Goal: Information Seeking & Learning: Check status

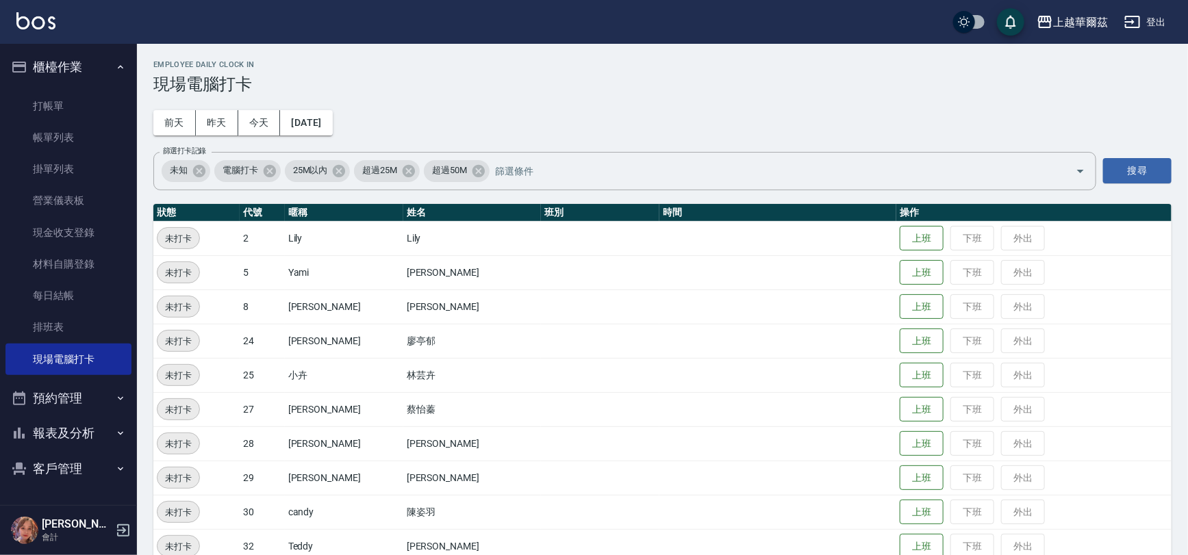
click at [45, 66] on button "櫃檯作業" at bounding box center [68, 67] width 126 height 36
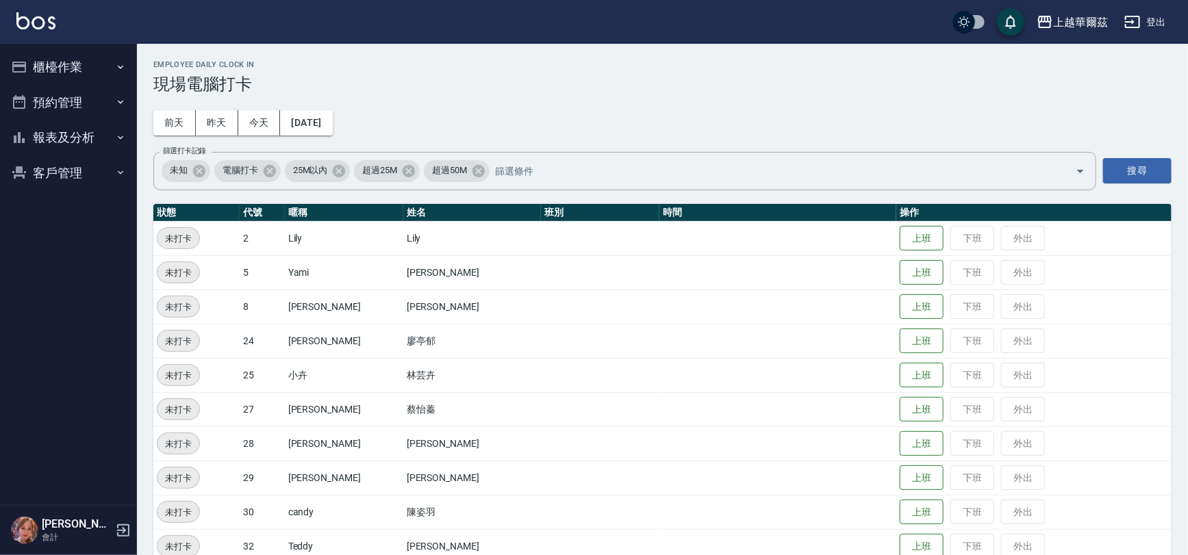
click at [54, 143] on button "報表及分析" at bounding box center [68, 138] width 126 height 36
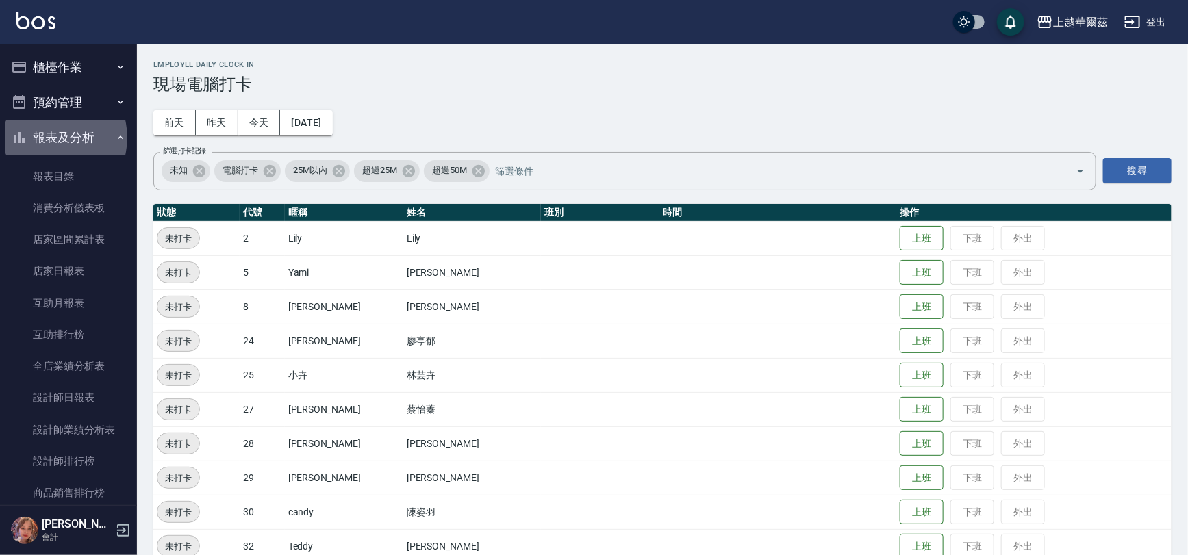
click at [50, 138] on button "報表及分析" at bounding box center [68, 138] width 126 height 36
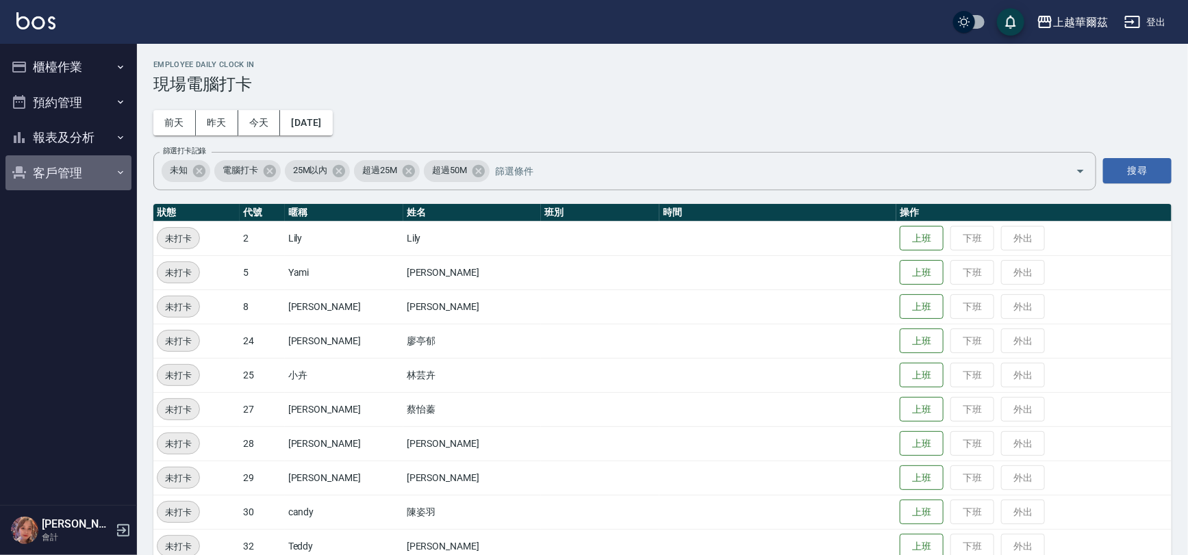
click at [62, 173] on button "客戶管理" at bounding box center [68, 173] width 126 height 36
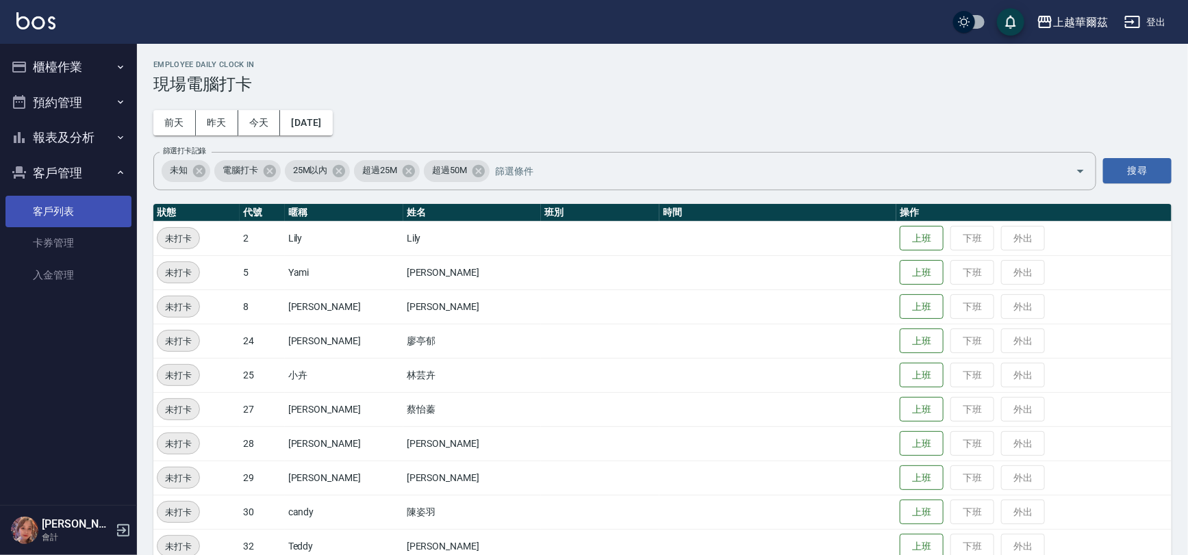
click at [60, 209] on link "客戶列表" at bounding box center [68, 212] width 126 height 32
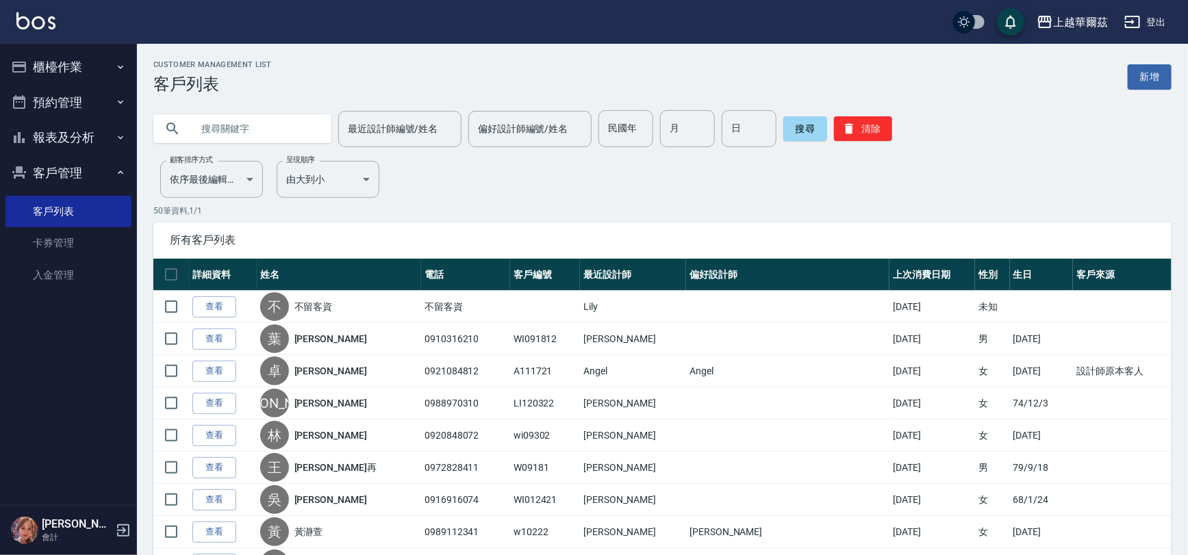
click at [227, 118] on input "text" at bounding box center [256, 128] width 129 height 37
type input "102821"
click at [798, 129] on button "搜尋" at bounding box center [805, 128] width 44 height 25
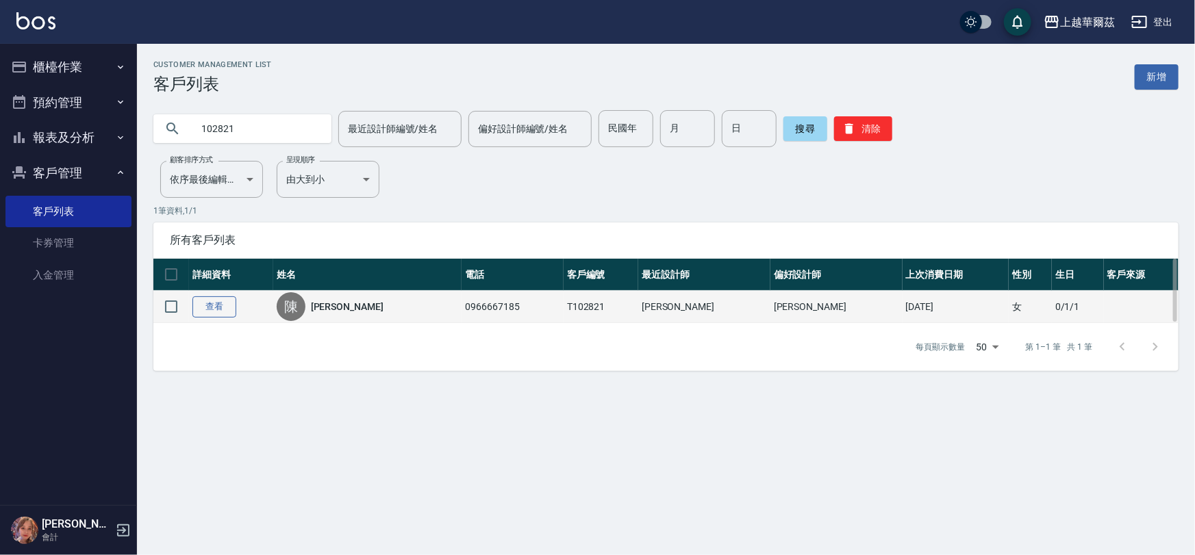
click at [219, 305] on link "查看" at bounding box center [214, 307] width 44 height 21
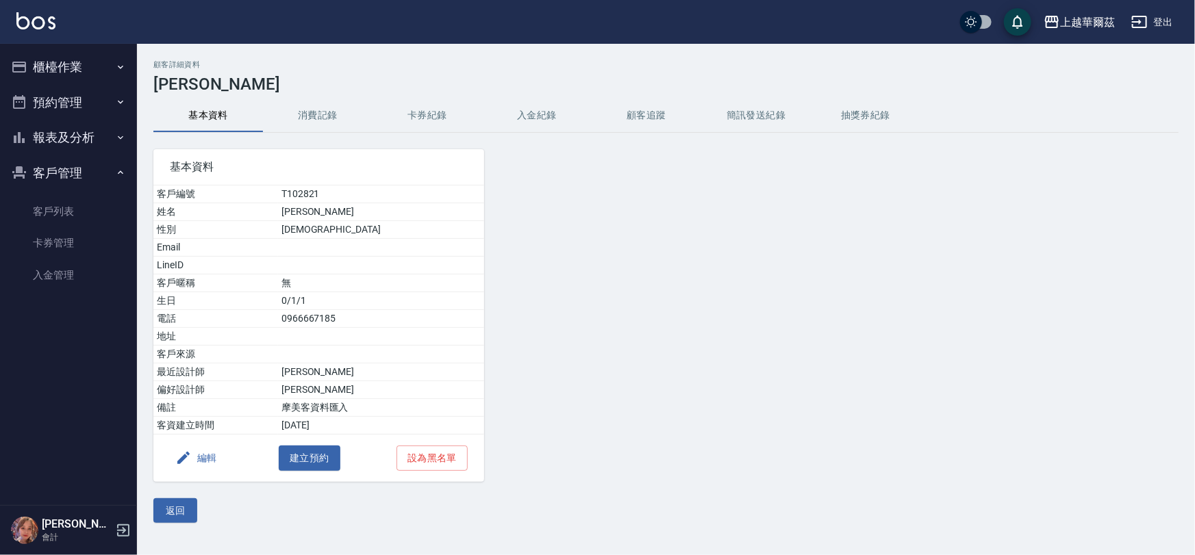
click at [317, 117] on button "消費記錄" at bounding box center [318, 115] width 110 height 33
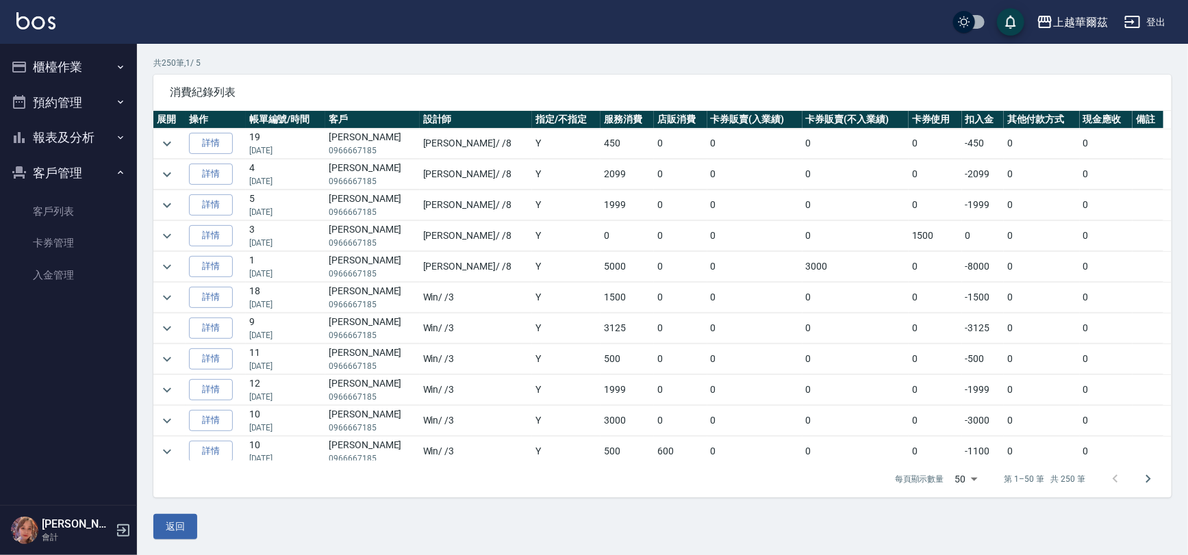
click at [1160, 71] on div "共 250 筆, 1 / 5 消費紀錄列表 展開 操作 帳單編號/時間 客戶 設計師 指定/不指定 服務消費 店販消費 卡券販賣(入業績) 卡券販賣(不入業績…" at bounding box center [662, 277] width 1018 height 441
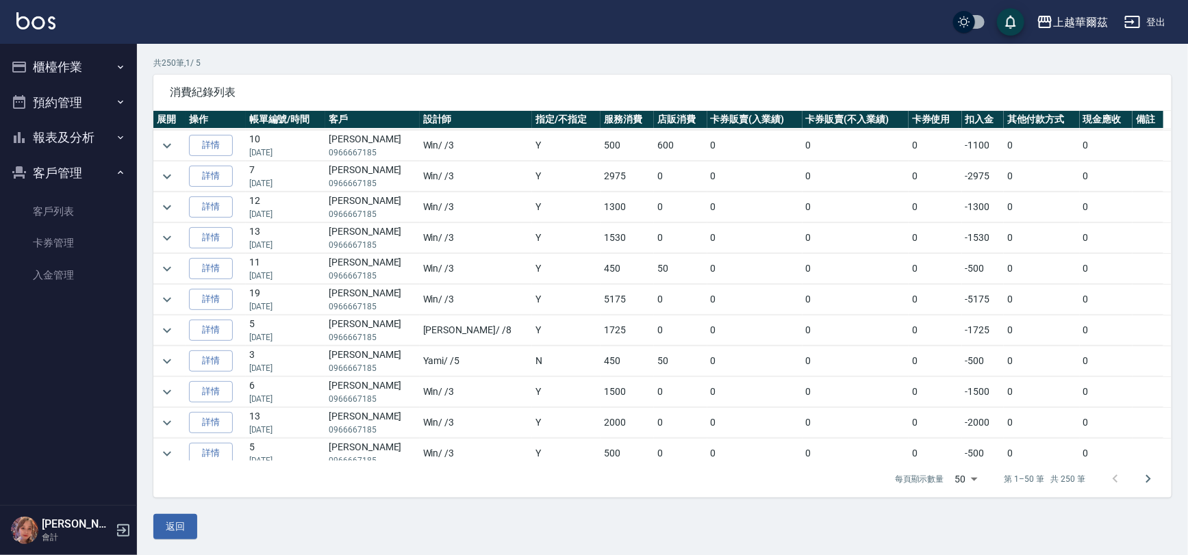
scroll to position [334, 0]
click at [61, 62] on button "櫃檯作業" at bounding box center [68, 67] width 126 height 36
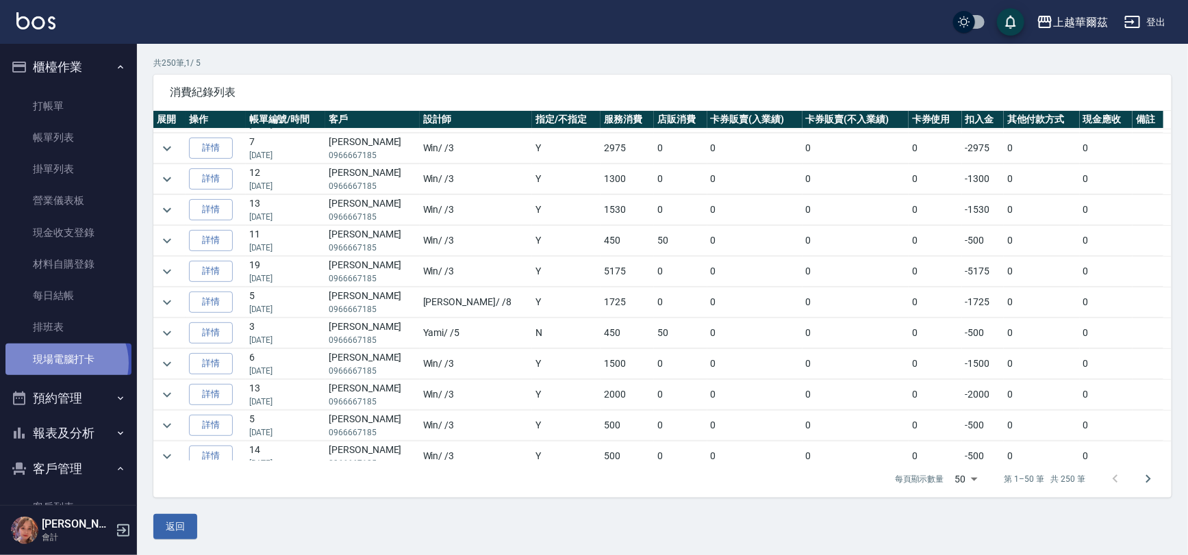
click at [65, 363] on link "現場電腦打卡" at bounding box center [68, 360] width 126 height 32
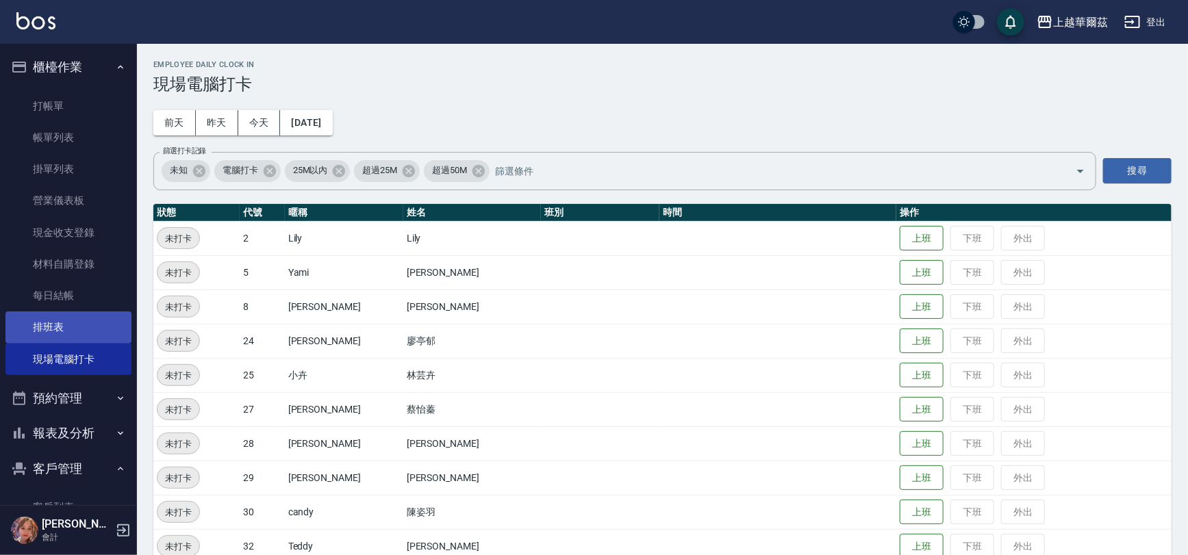
click at [87, 328] on link "排班表" at bounding box center [68, 328] width 126 height 32
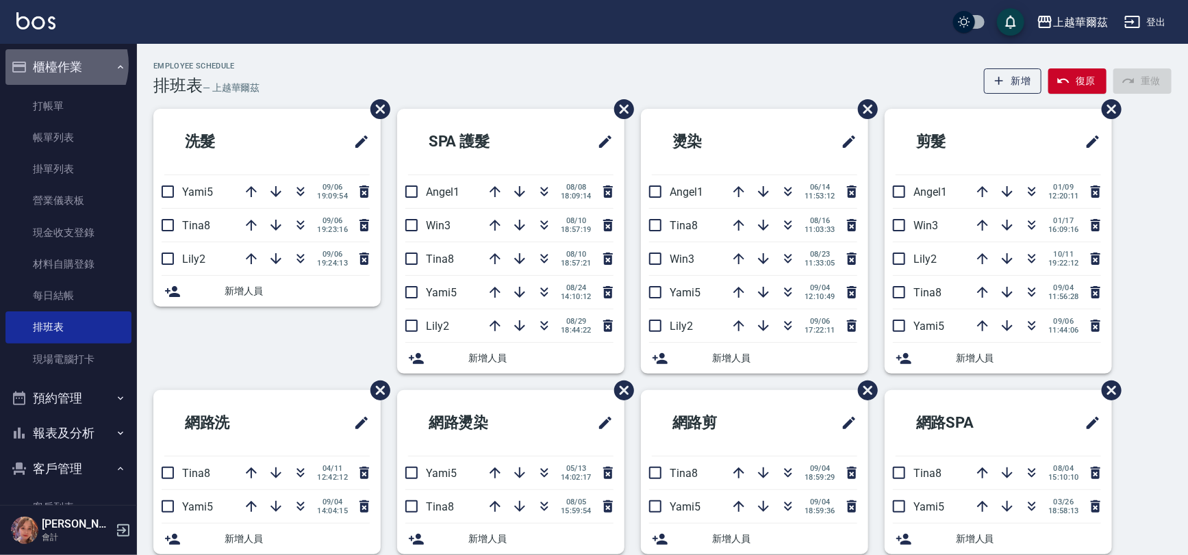
click at [59, 64] on button "櫃檯作業" at bounding box center [68, 67] width 126 height 36
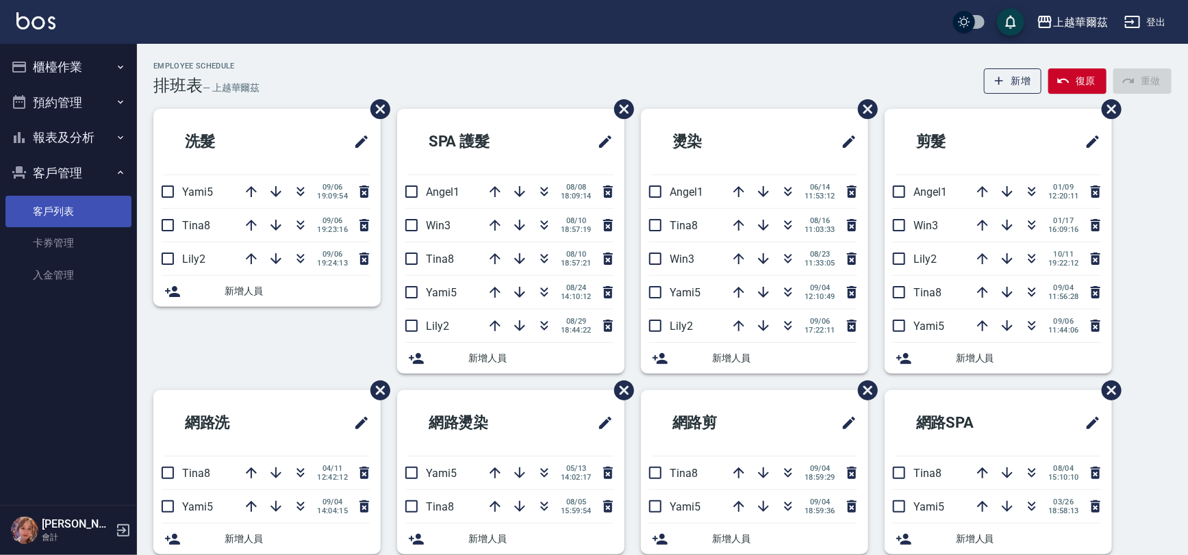
click at [72, 208] on link "客戶列表" at bounding box center [68, 212] width 126 height 32
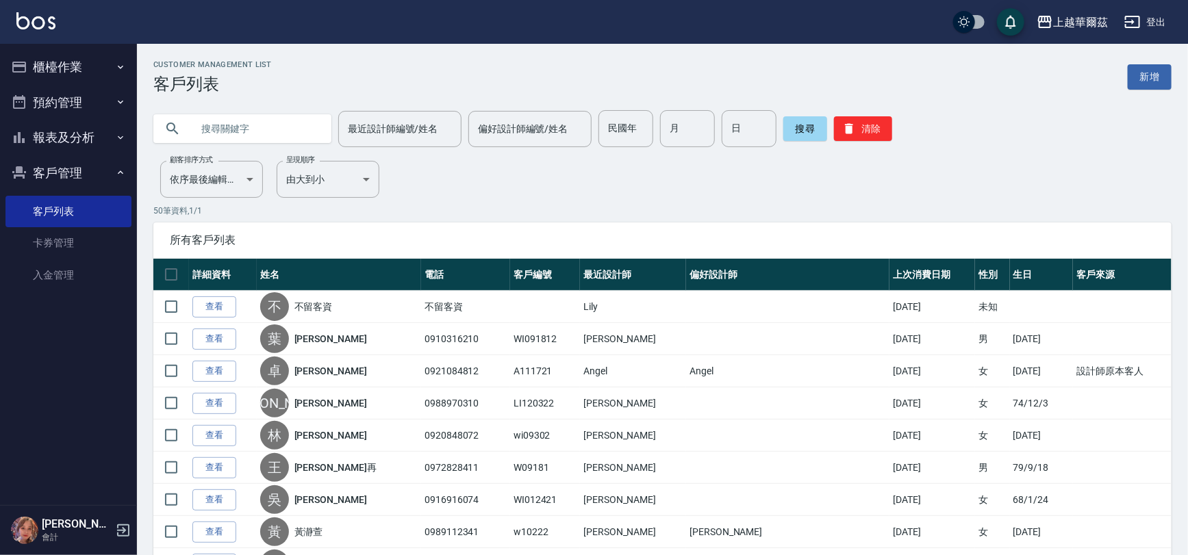
click at [244, 125] on input "text" at bounding box center [256, 128] width 129 height 37
type input "1028"
click at [798, 127] on button "搜尋" at bounding box center [805, 128] width 44 height 25
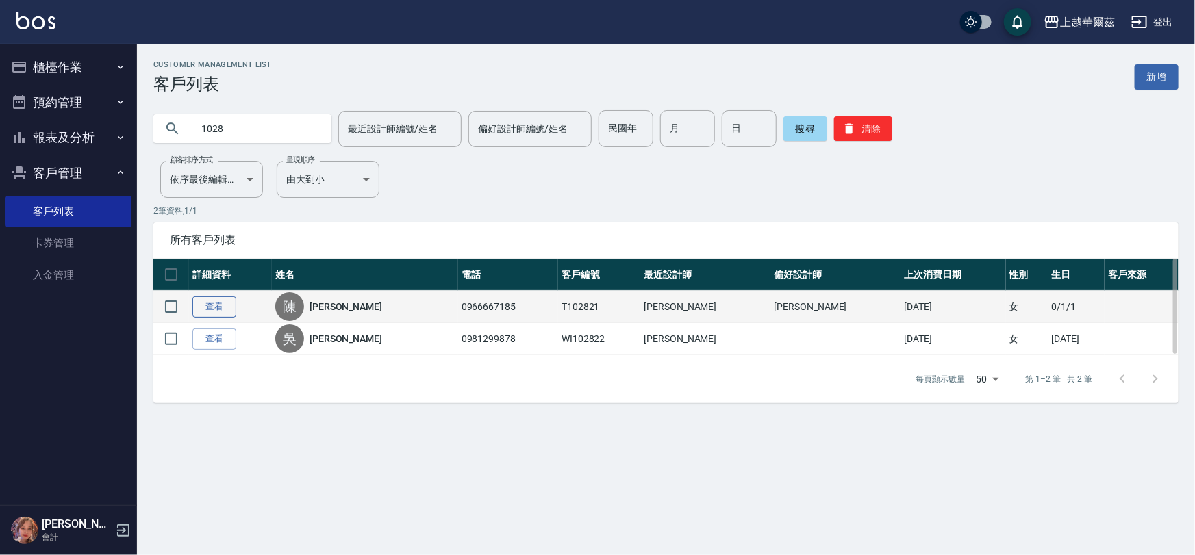
click at [210, 303] on link "查看" at bounding box center [214, 307] width 44 height 21
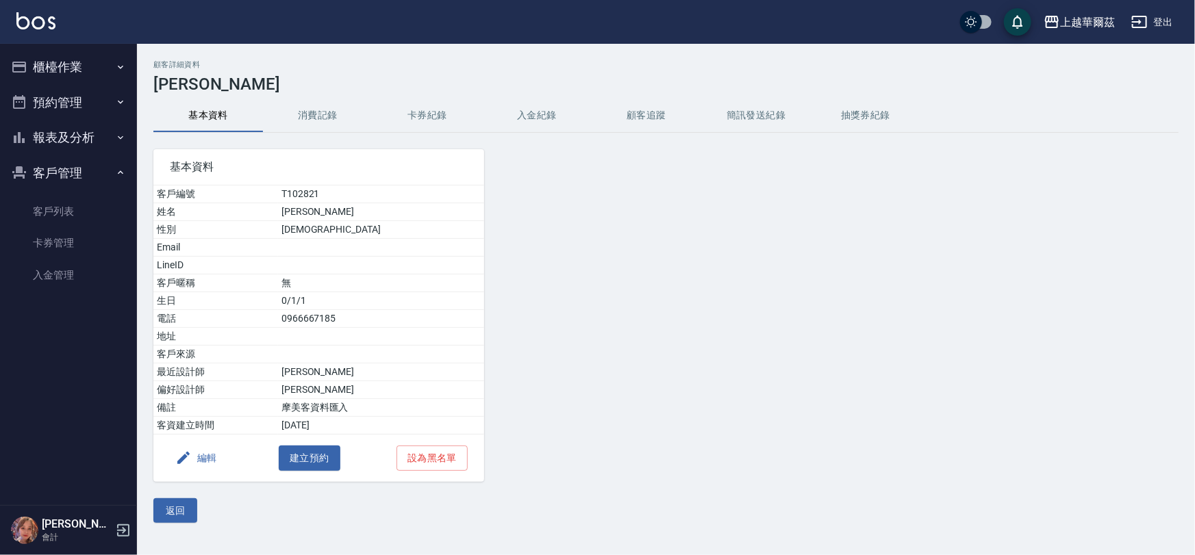
click at [428, 114] on button "卡券紀錄" at bounding box center [428, 115] width 110 height 33
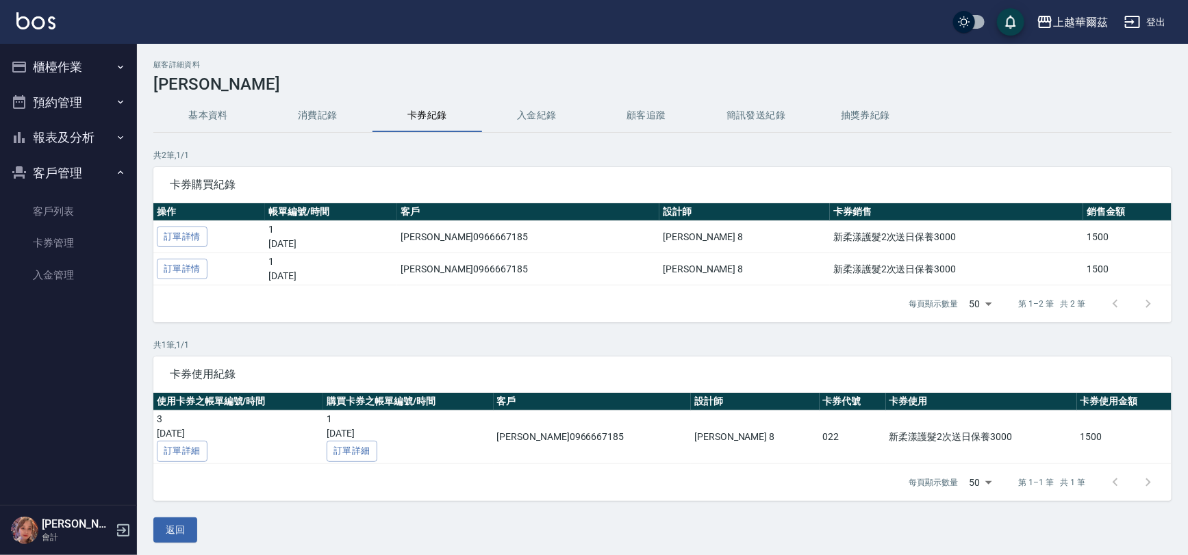
click at [316, 114] on button "消費記錄" at bounding box center [318, 115] width 110 height 33
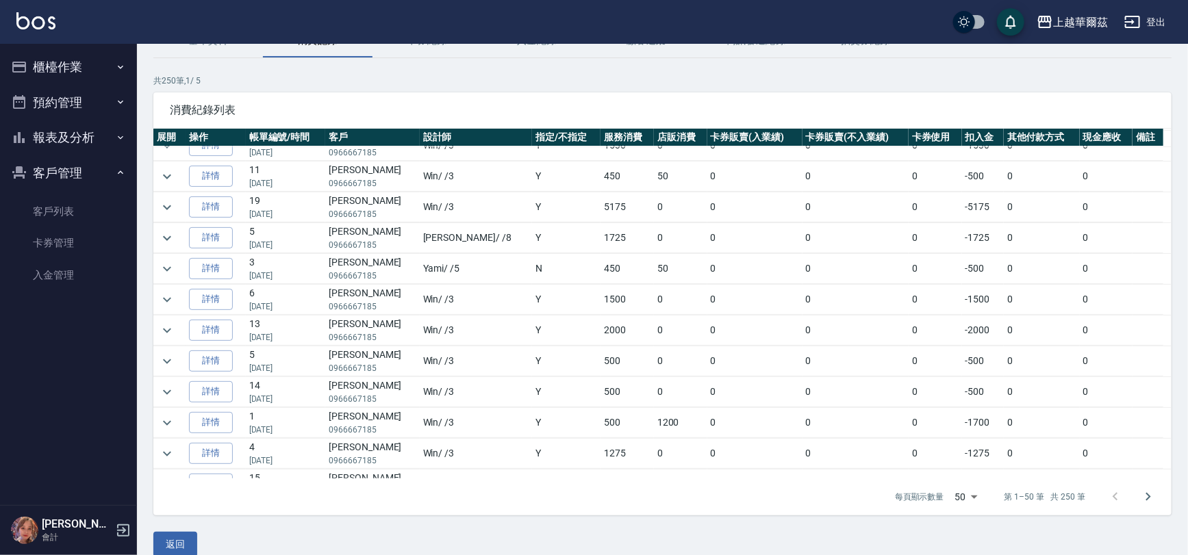
scroll to position [425, 0]
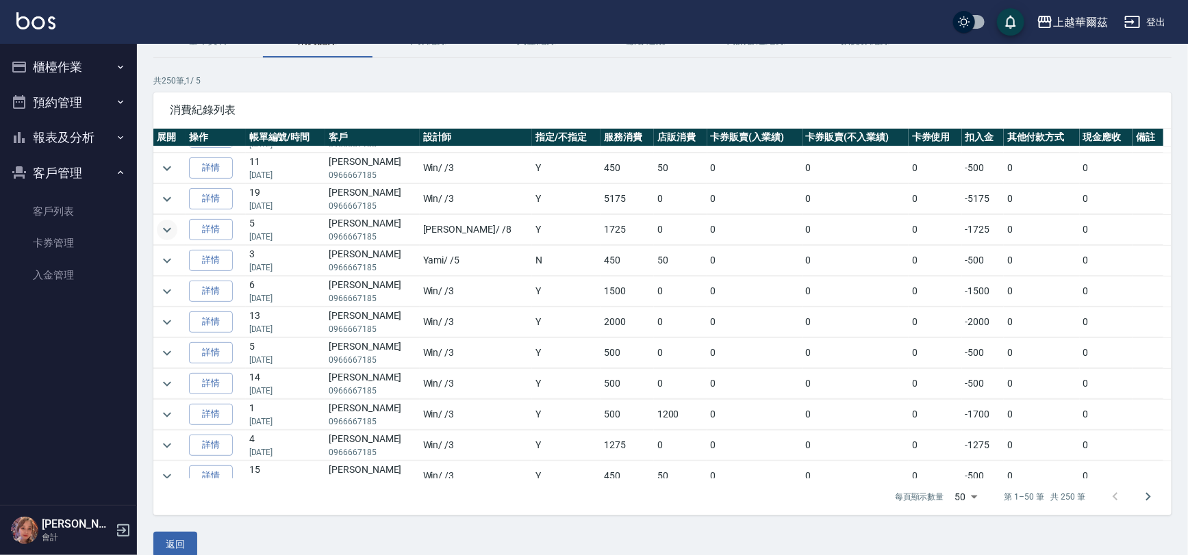
click at [170, 227] on icon "expand row" at bounding box center [167, 230] width 16 height 16
click at [162, 405] on icon "expand row" at bounding box center [167, 413] width 16 height 16
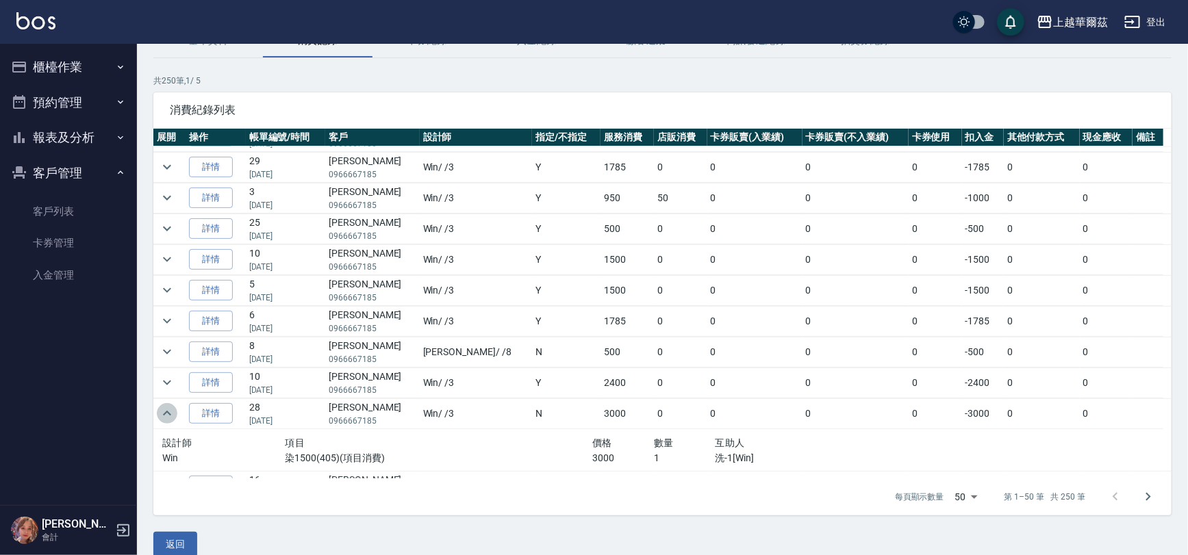
click at [166, 409] on icon "expand row" at bounding box center [167, 413] width 16 height 16
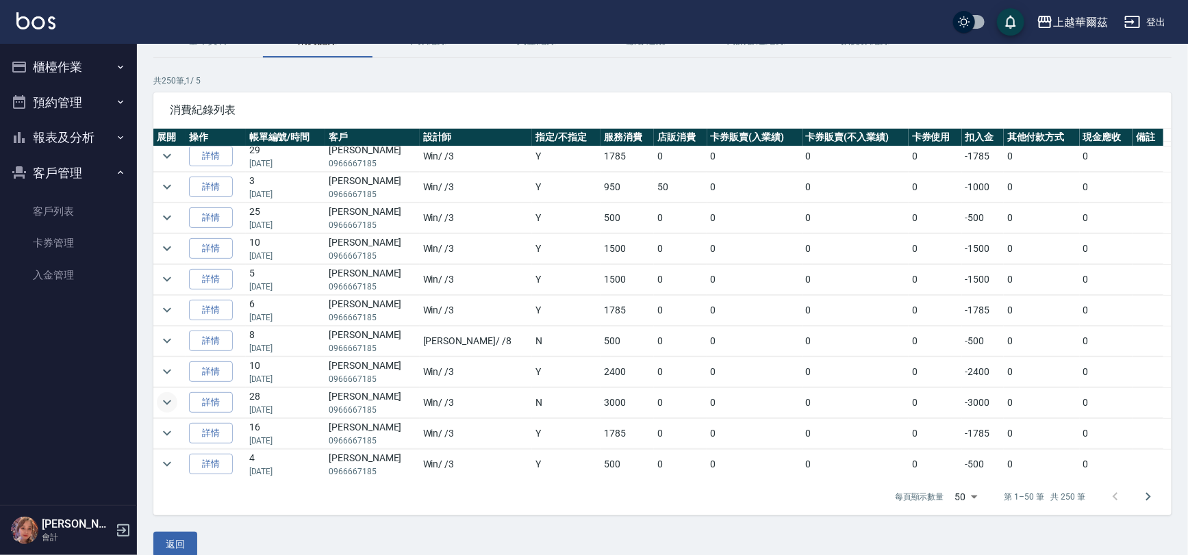
scroll to position [1200, 0]
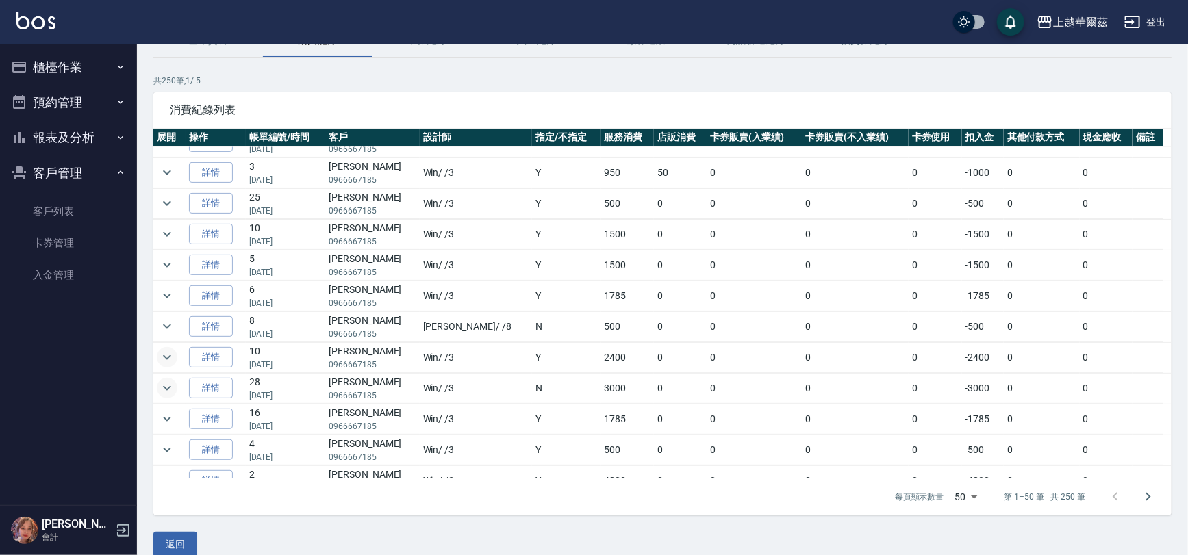
click at [167, 349] on icon "expand row" at bounding box center [167, 357] width 16 height 16
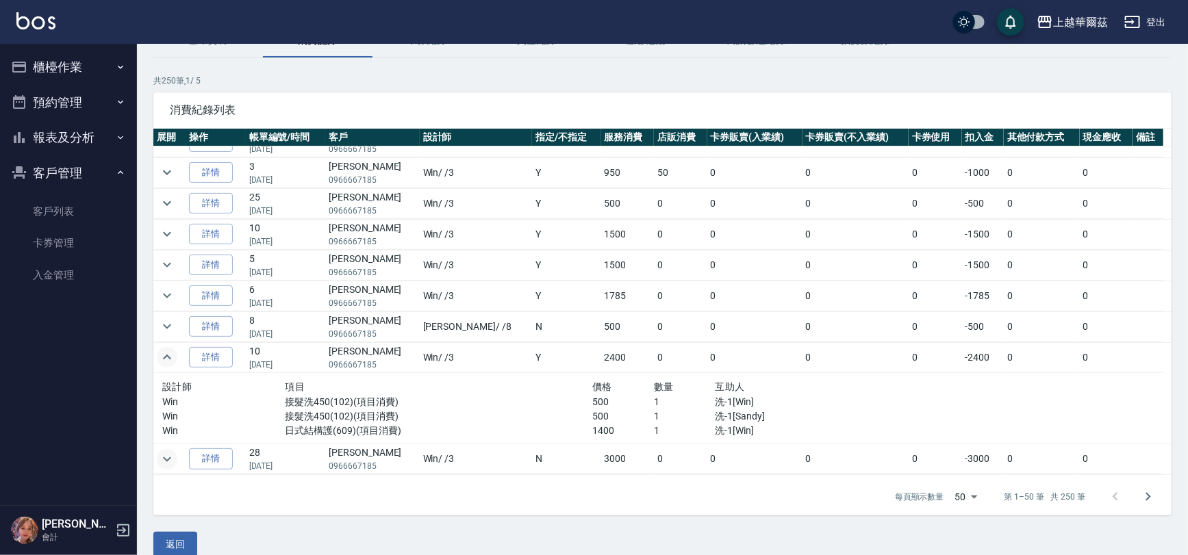
click at [162, 349] on icon "expand row" at bounding box center [167, 357] width 16 height 16
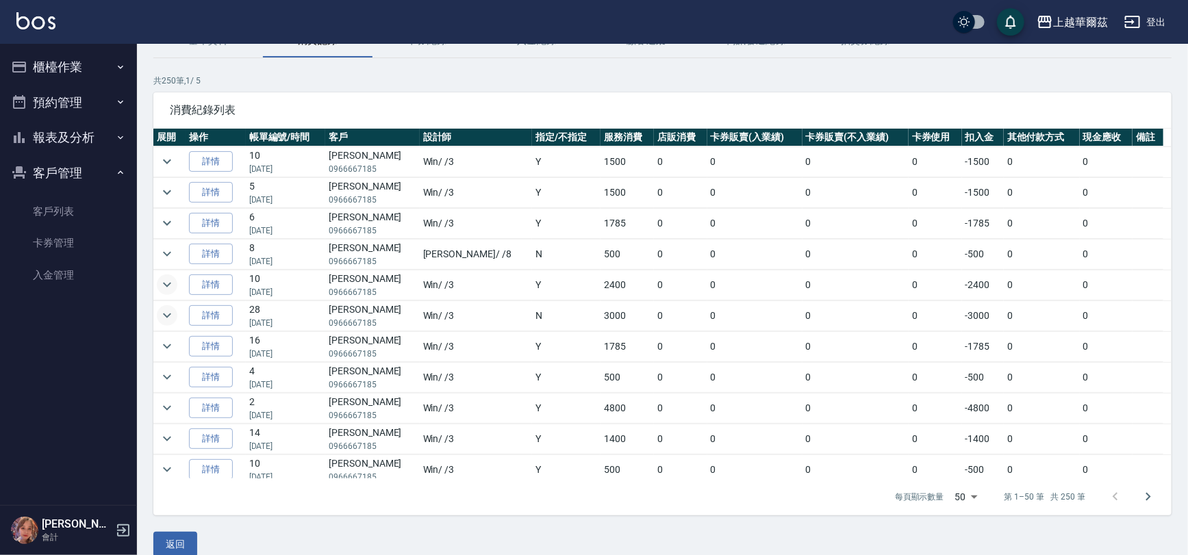
scroll to position [92, 0]
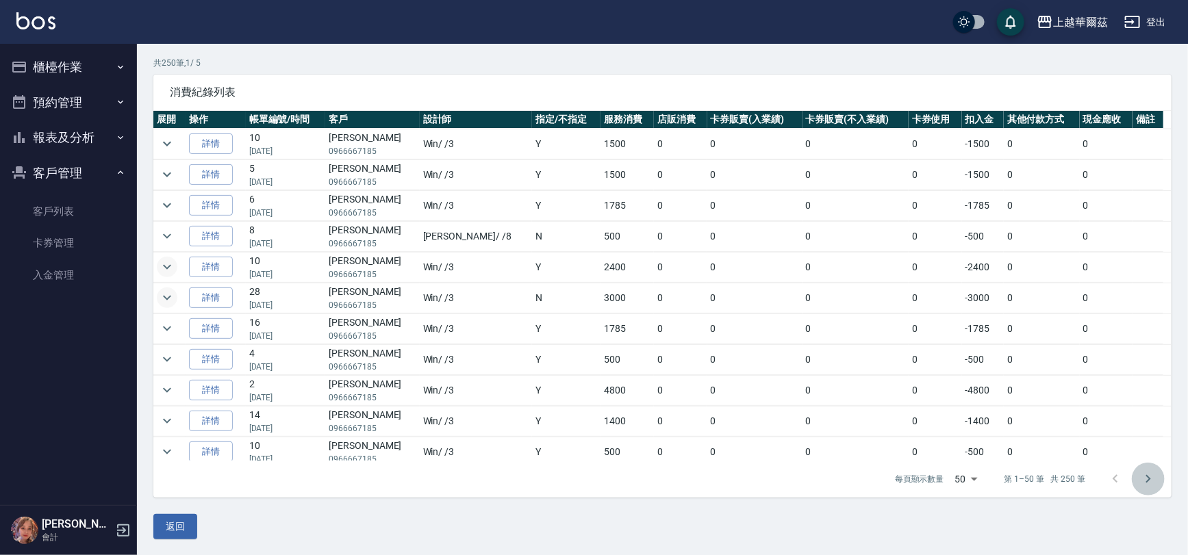
click at [1150, 481] on icon "Go to next page" at bounding box center [1148, 479] width 16 height 16
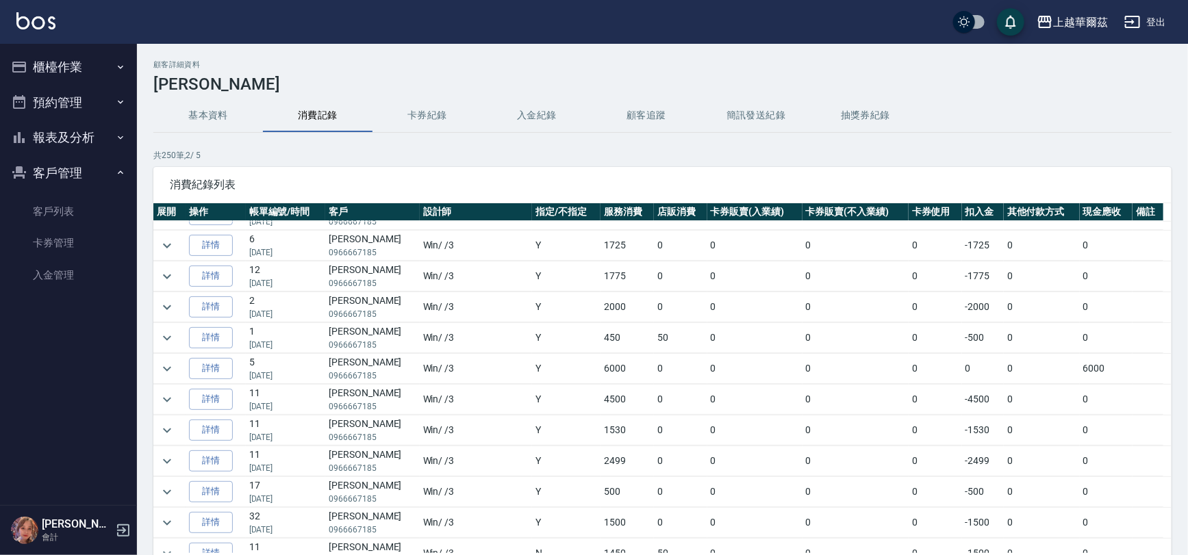
scroll to position [497, 0]
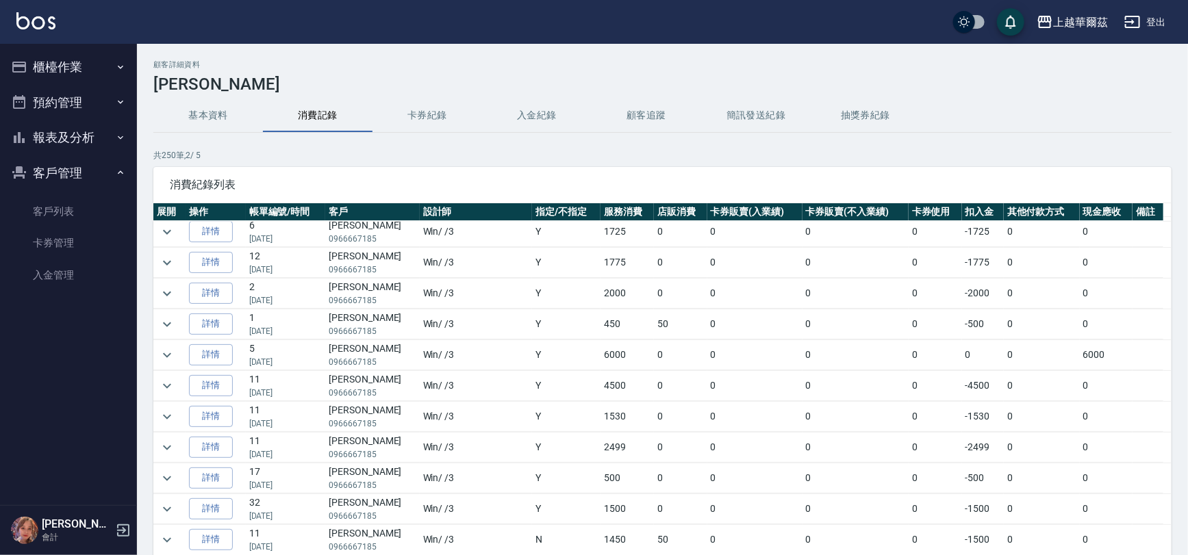
click at [51, 62] on button "櫃檯作業" at bounding box center [68, 67] width 126 height 36
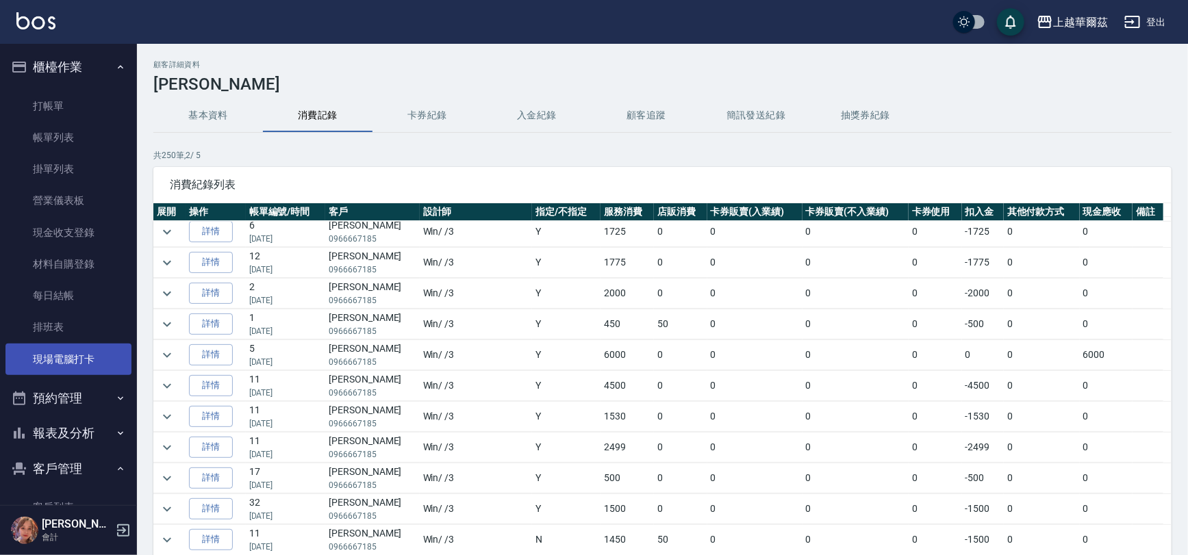
click at [71, 358] on link "現場電腦打卡" at bounding box center [68, 360] width 126 height 32
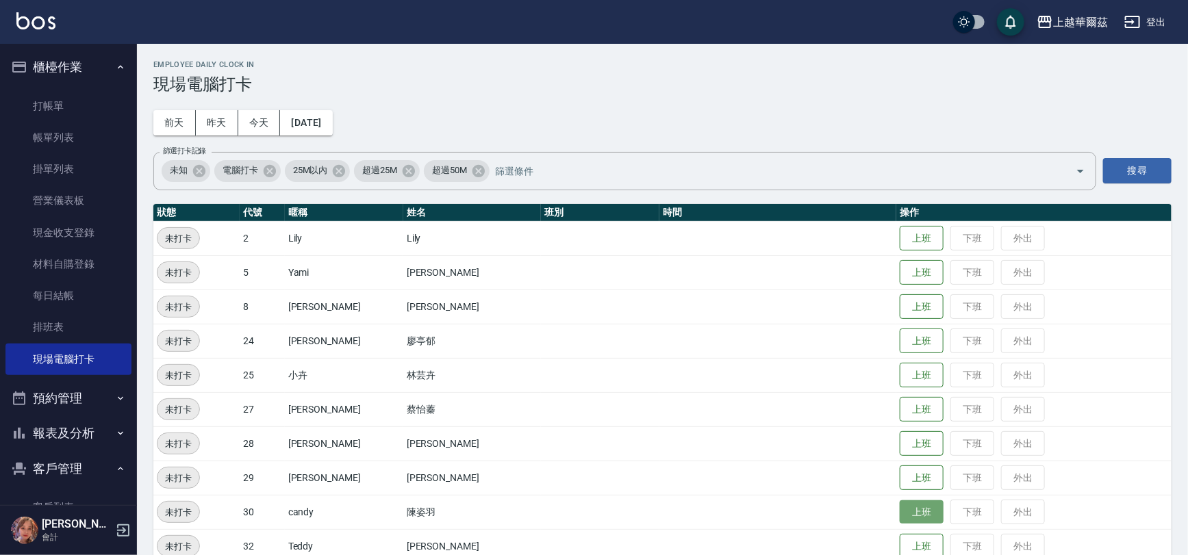
click at [900, 516] on button "上班" at bounding box center [922, 513] width 44 height 24
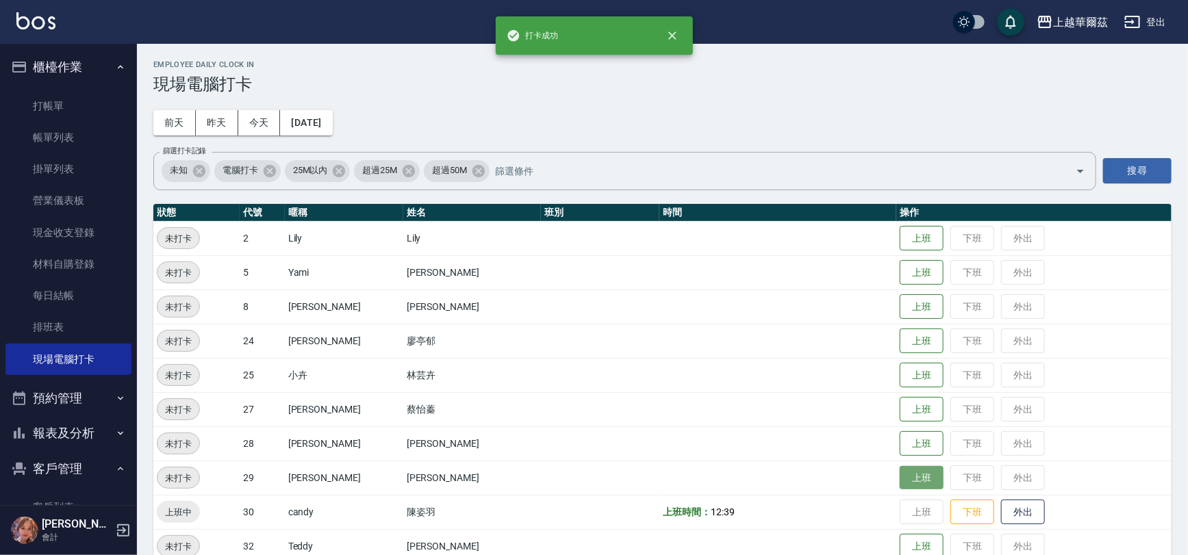
click at [900, 480] on button "上班" at bounding box center [922, 478] width 44 height 24
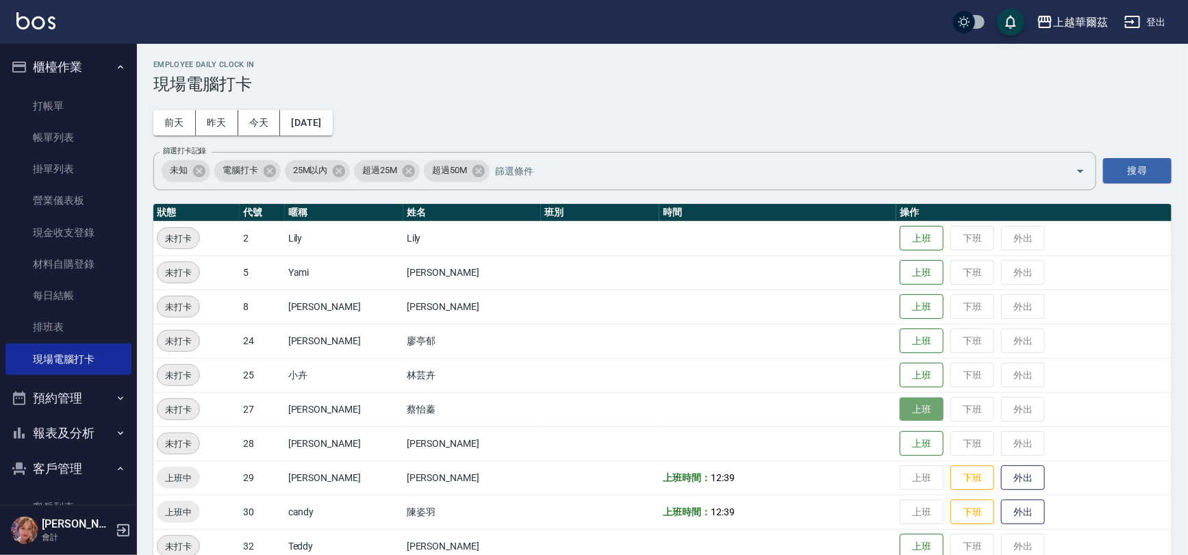
click at [903, 404] on button "上班" at bounding box center [922, 410] width 44 height 24
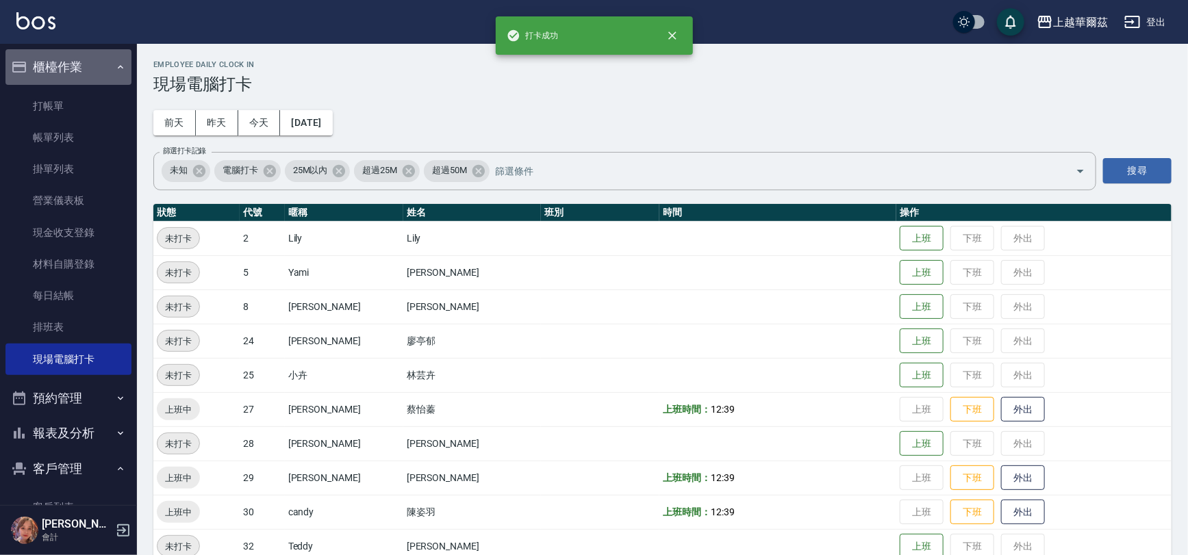
click at [78, 64] on button "櫃檯作業" at bounding box center [68, 67] width 126 height 36
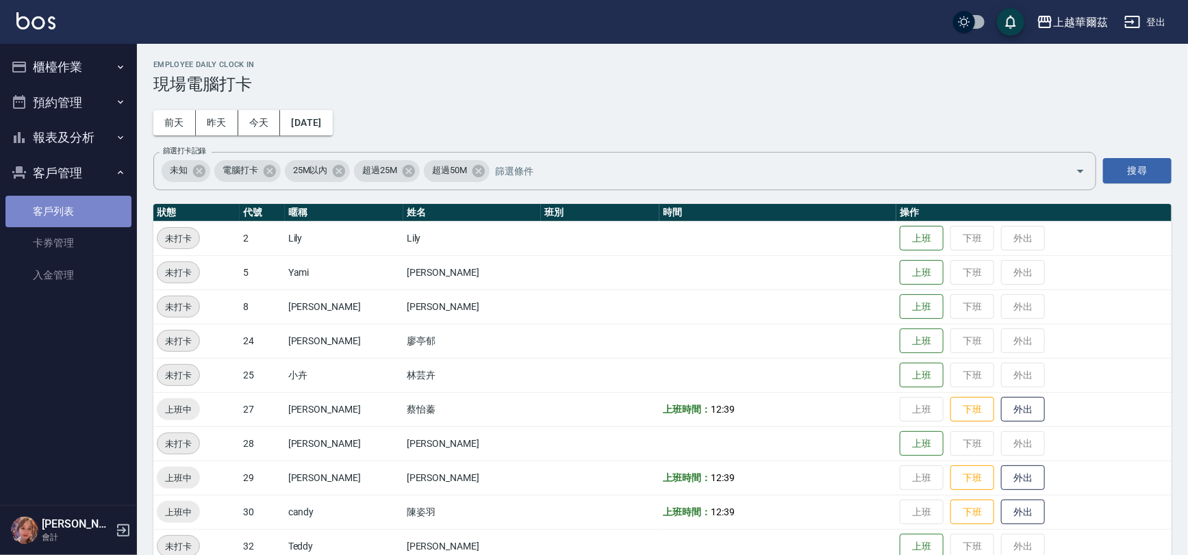
click at [63, 205] on link "客戶列表" at bounding box center [68, 212] width 126 height 32
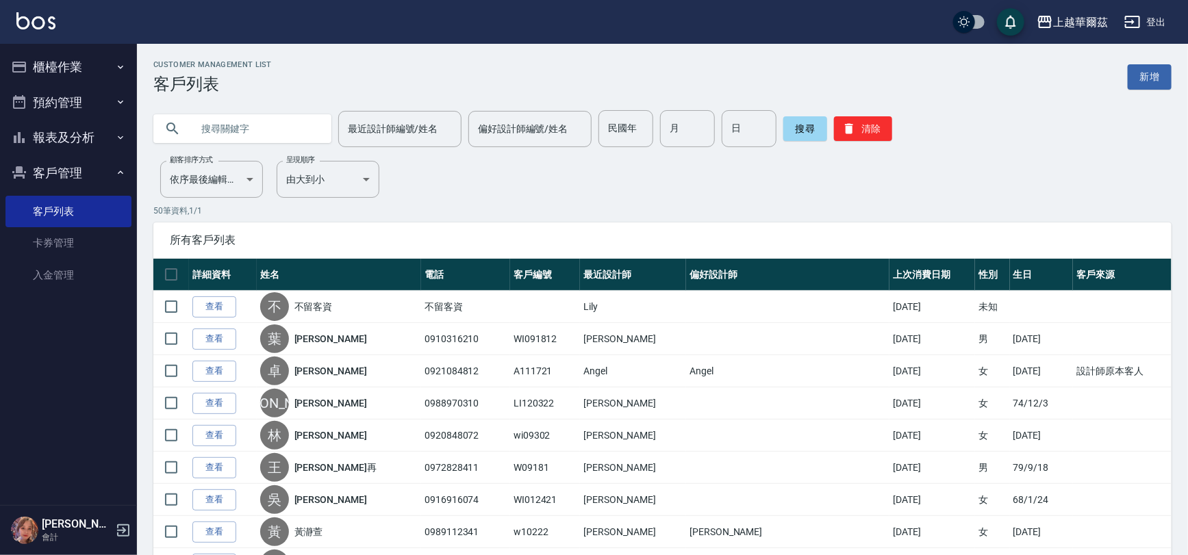
click at [208, 131] on input "text" at bounding box center [256, 128] width 129 height 37
type input "1028"
click at [793, 129] on button "搜尋" at bounding box center [805, 128] width 44 height 25
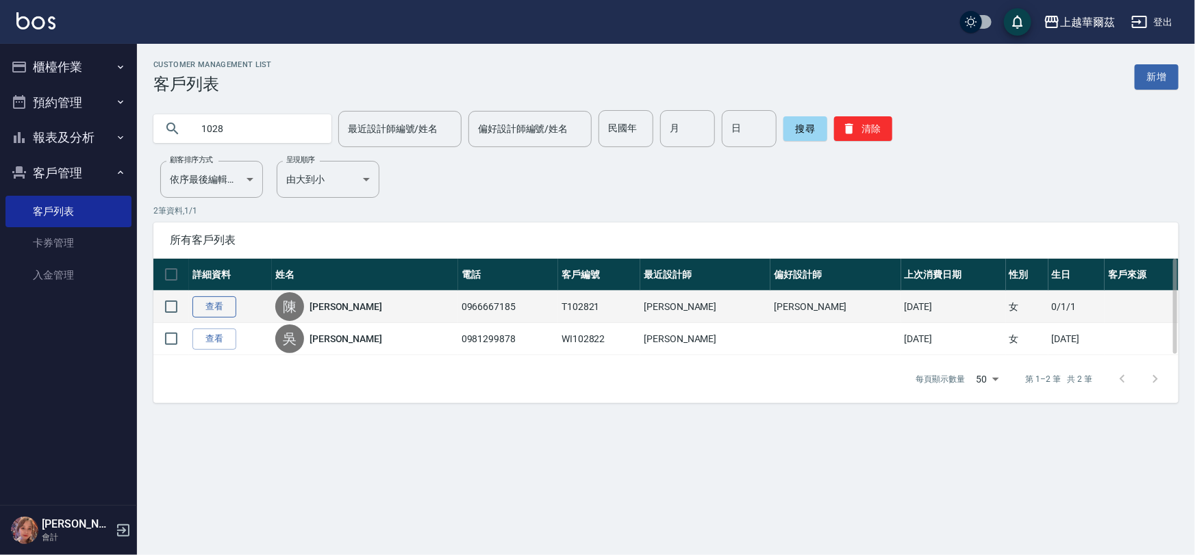
click at [199, 307] on link "查看" at bounding box center [214, 307] width 44 height 21
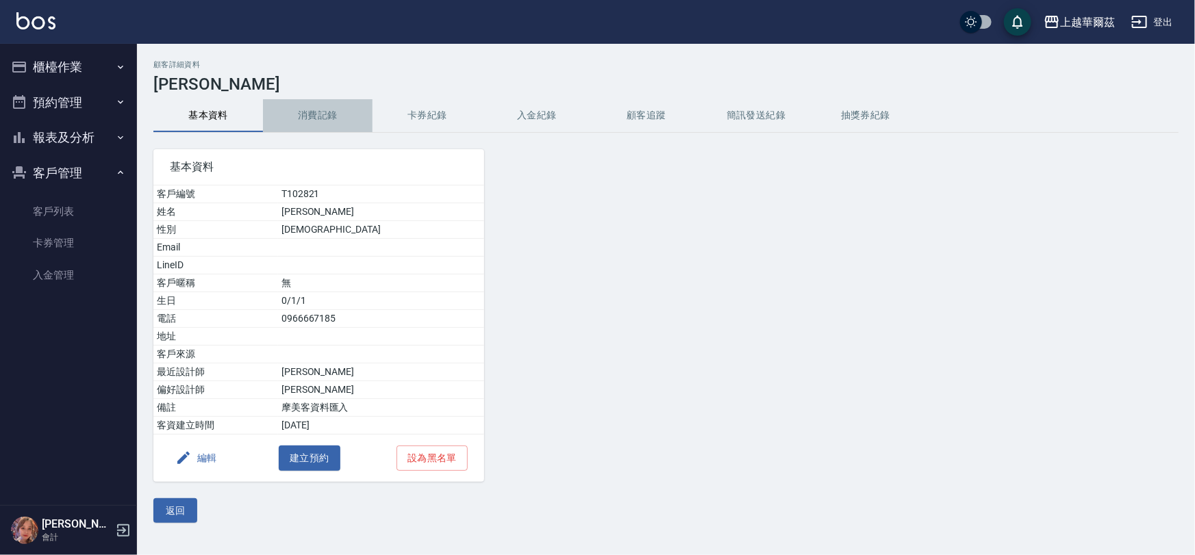
click at [321, 118] on button "消費記錄" at bounding box center [318, 115] width 110 height 33
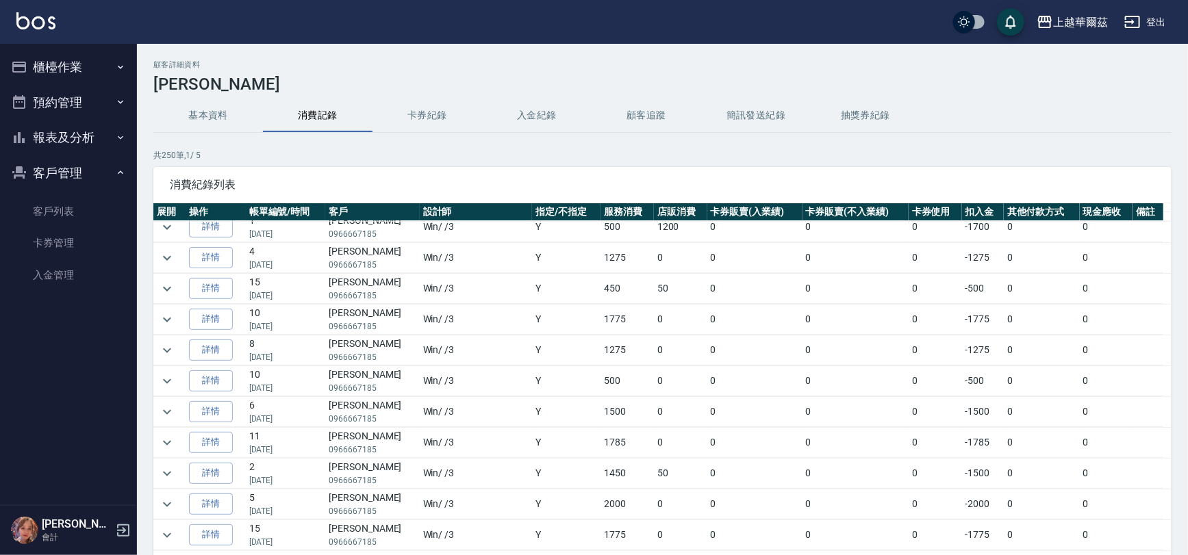
scroll to position [92, 0]
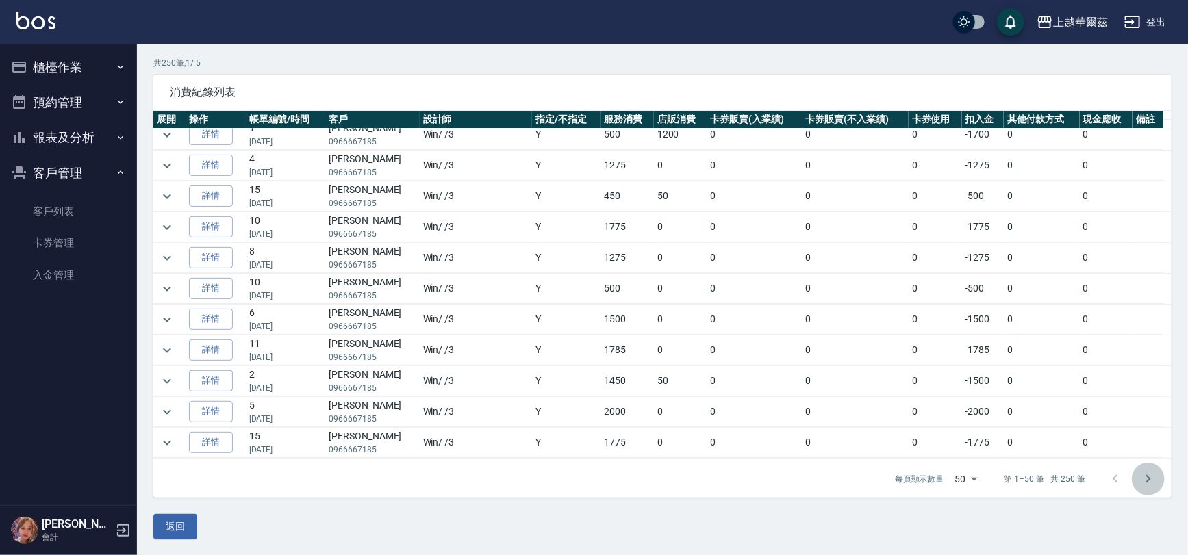
click at [1147, 478] on icon "Go to next page" at bounding box center [1148, 479] width 16 height 16
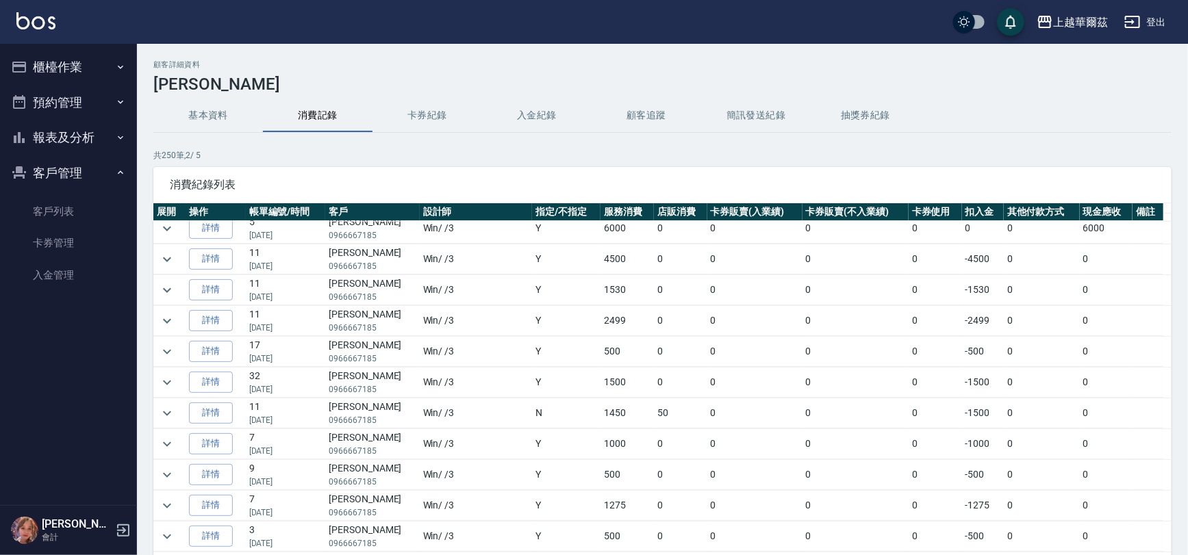
scroll to position [649, 0]
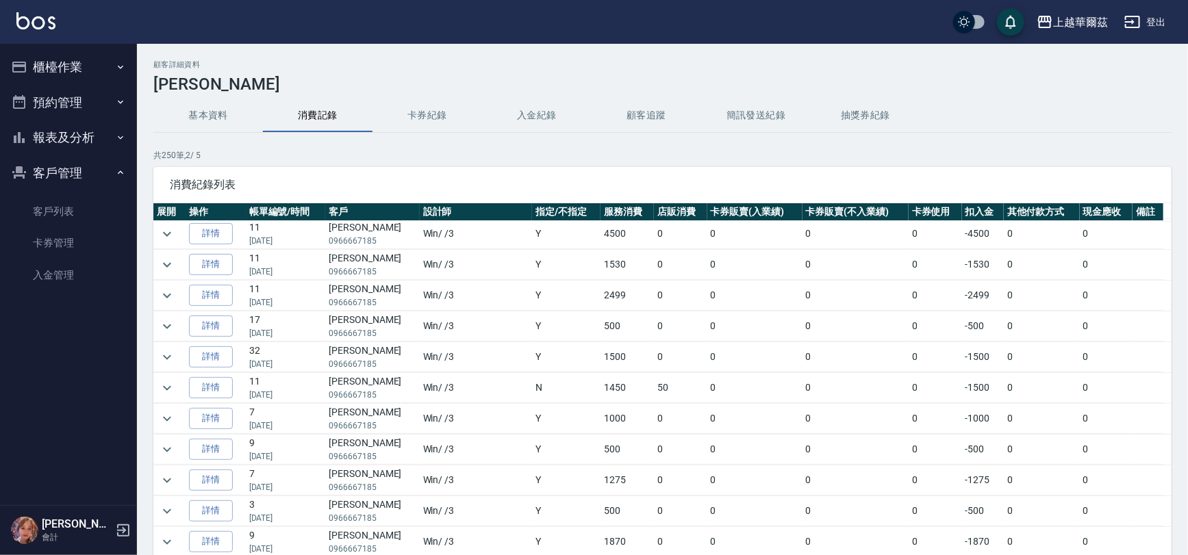
click at [1177, 368] on div "顧客詳細資料 [PERSON_NAME]資料 消費記錄 卡券紀錄 入金紀錄 顧客追蹤 簡訊發送紀錄 抽獎券紀錄 共 250 筆, 2 / 5 消費紀錄列表 展…" at bounding box center [662, 346] width 1051 height 572
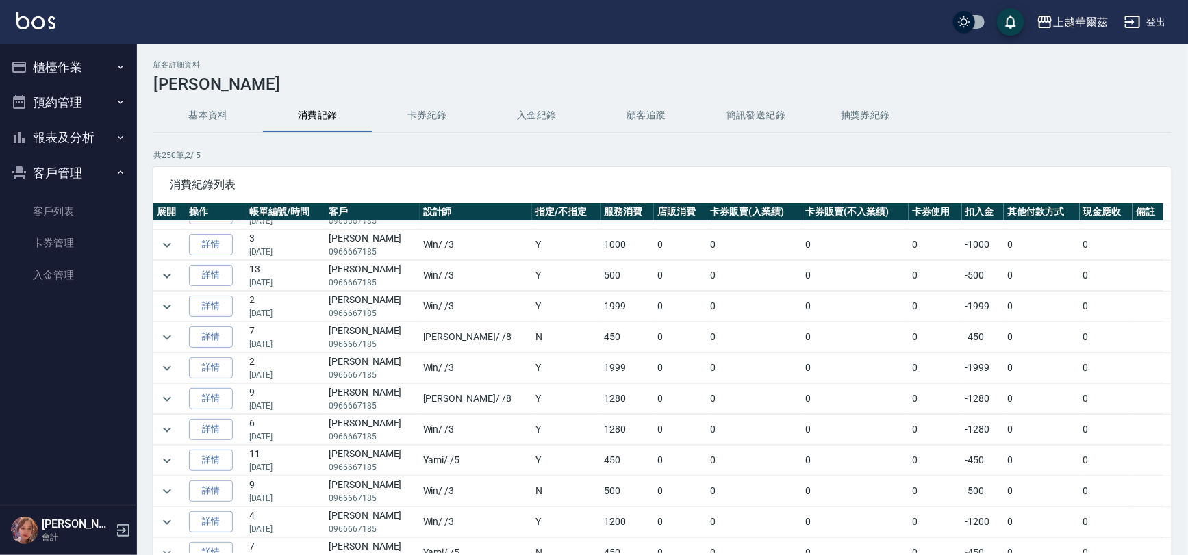
scroll to position [92, 0]
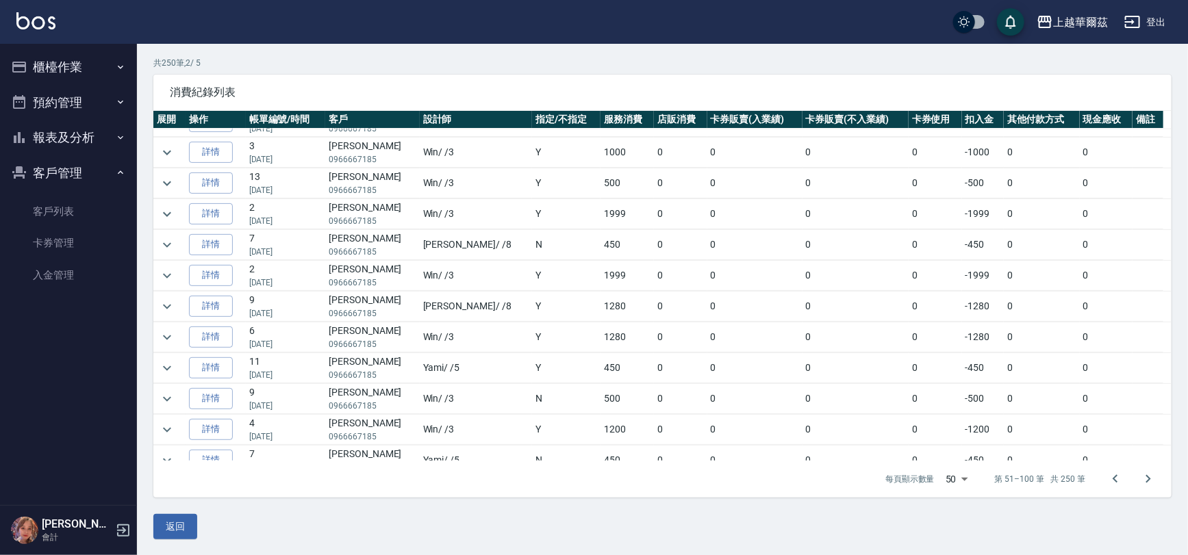
drag, startPoint x: 1110, startPoint y: 479, endPoint x: 1051, endPoint y: 495, distance: 61.1
click at [1111, 479] on icon "Go to previous page" at bounding box center [1115, 479] width 16 height 16
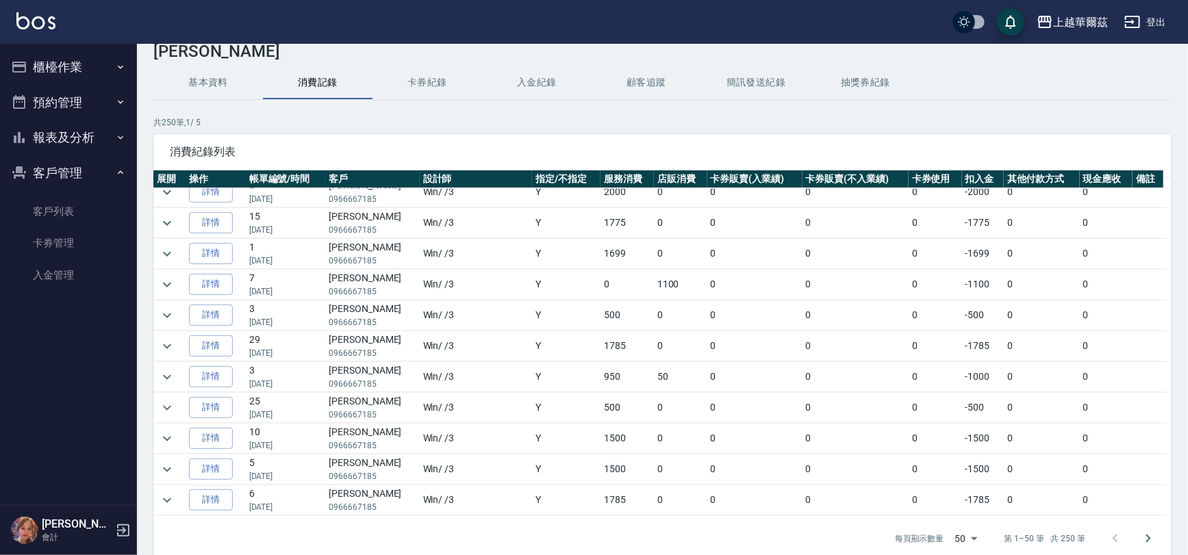
scroll to position [969, 0]
click at [58, 68] on button "櫃檯作業" at bounding box center [68, 67] width 126 height 36
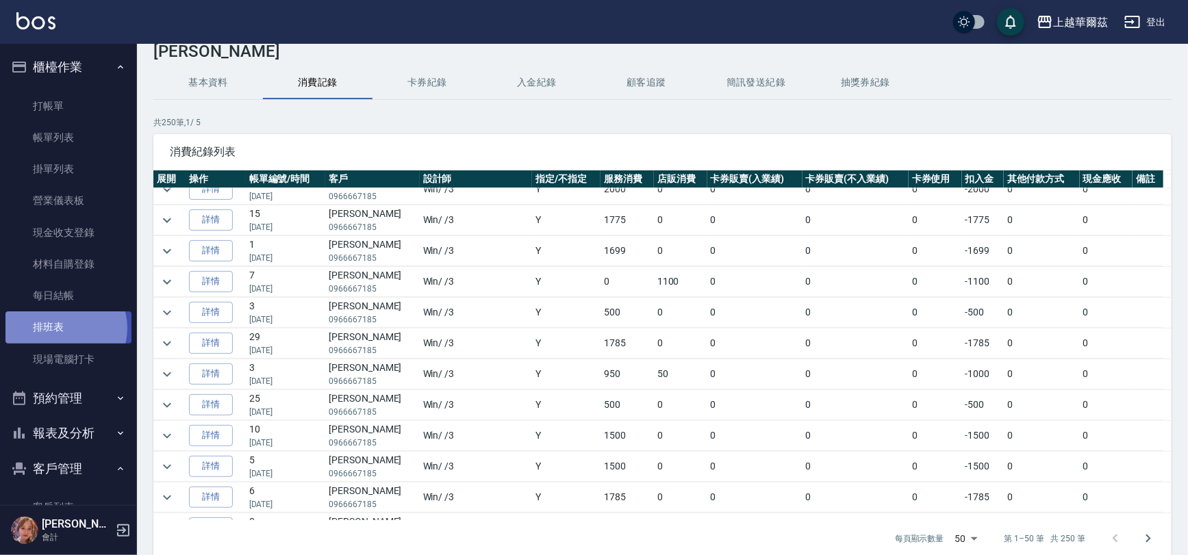
click at [64, 328] on link "排班表" at bounding box center [68, 328] width 126 height 32
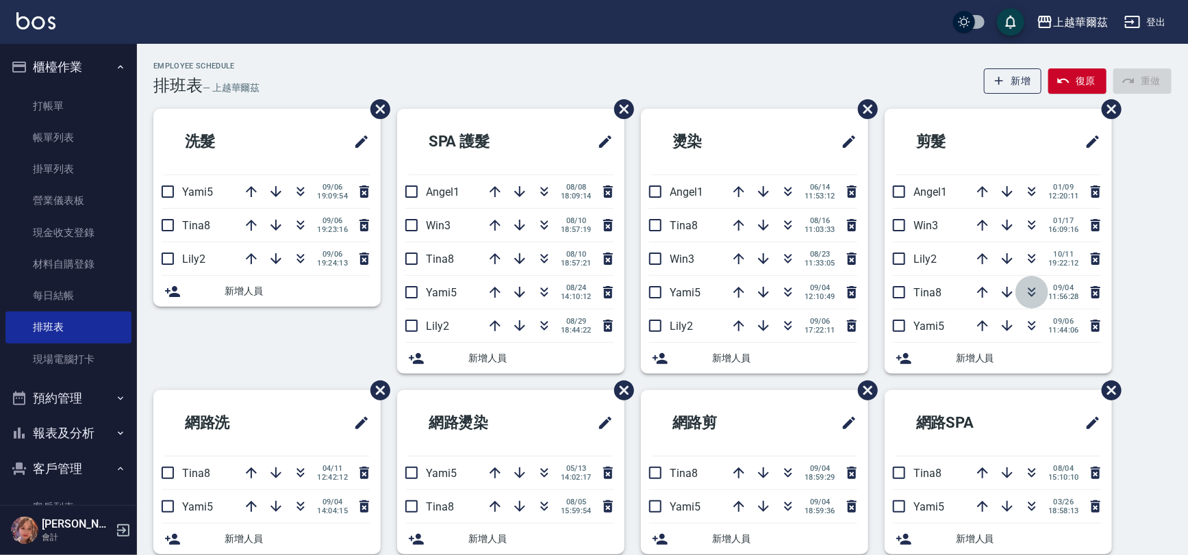
click at [1029, 292] on icon "button" at bounding box center [1033, 294] width 8 height 5
